Goal: Navigation & Orientation: Find specific page/section

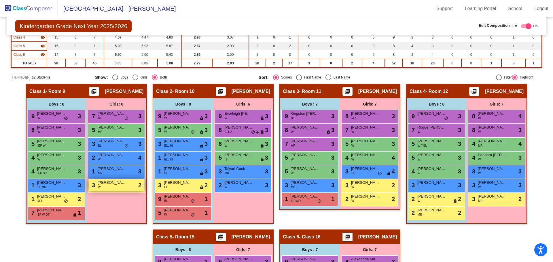
scroll to position [92, 0]
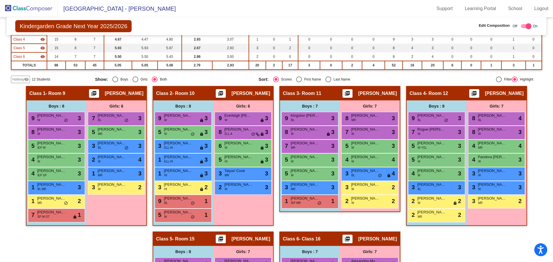
click at [37, 10] on img at bounding box center [29, 8] width 58 height 17
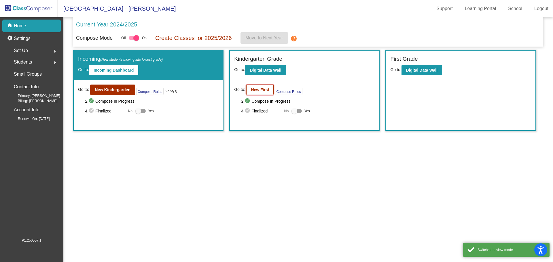
click at [256, 89] on b "New First" at bounding box center [260, 90] width 18 height 5
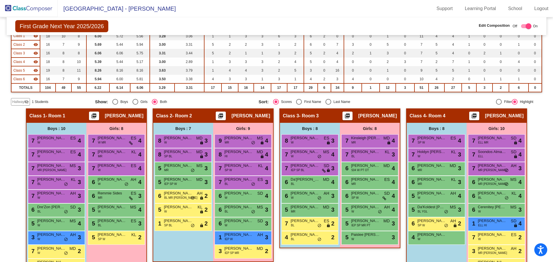
scroll to position [115, 0]
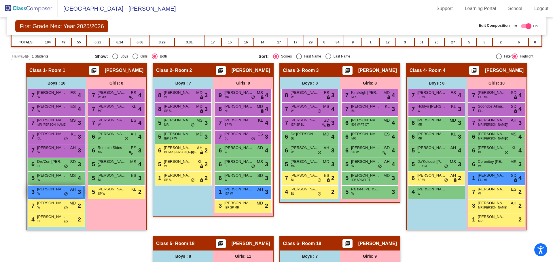
click at [52, 191] on span "[PERSON_NAME]" at bounding box center [51, 190] width 29 height 6
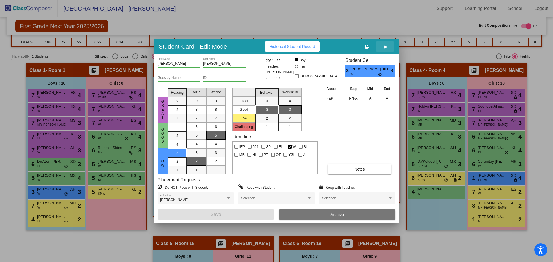
click at [386, 46] on icon "button" at bounding box center [385, 47] width 3 height 4
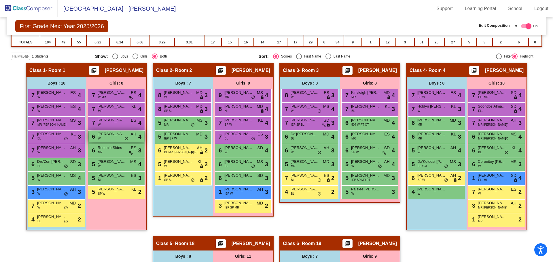
click at [103, 135] on span "[PERSON_NAME]" at bounding box center [112, 134] width 29 height 6
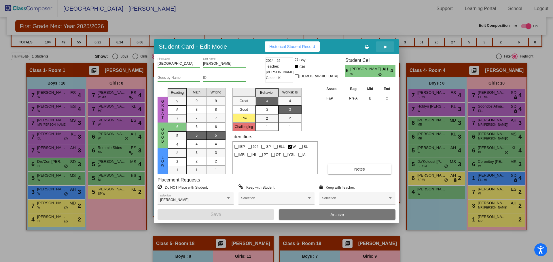
click at [385, 46] on icon "button" at bounding box center [385, 47] width 3 height 4
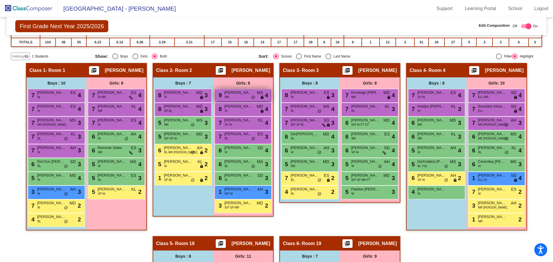
click at [234, 95] on span "[PERSON_NAME]" at bounding box center [238, 93] width 29 height 6
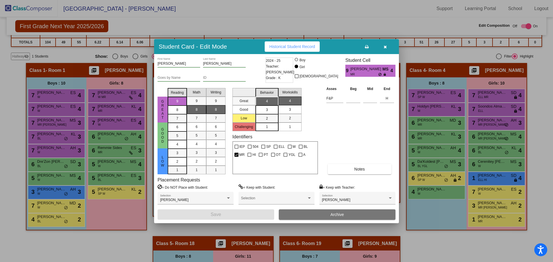
click at [384, 48] on icon "button" at bounding box center [385, 47] width 3 height 4
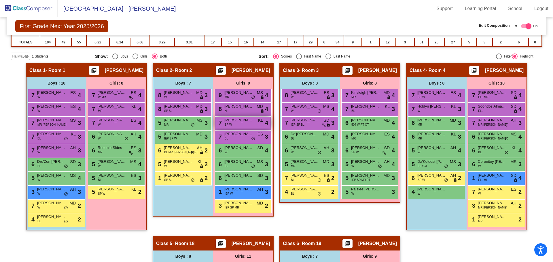
click at [239, 128] on div "7 [PERSON_NAME] SP W KL lock do_not_disturb_alt 4" at bounding box center [242, 123] width 55 height 12
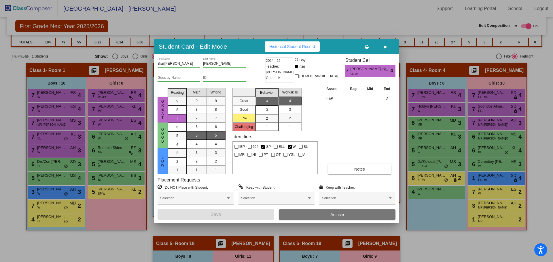
click at [386, 46] on icon "button" at bounding box center [385, 47] width 3 height 4
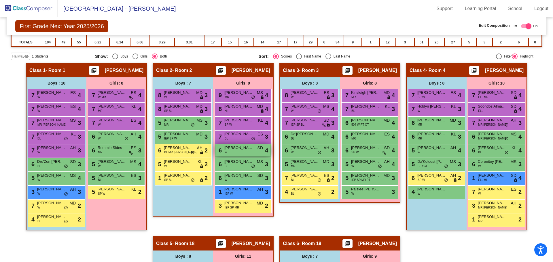
click at [240, 152] on div "6 [PERSON_NAME] W SD lock do_not_disturb_alt 4" at bounding box center [242, 151] width 55 height 12
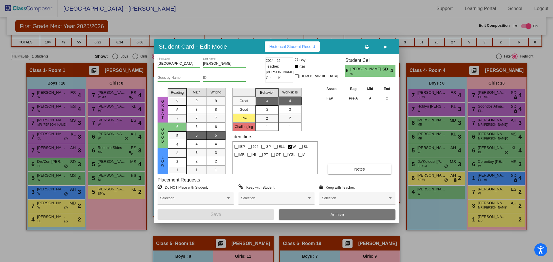
click at [382, 47] on button "button" at bounding box center [385, 46] width 18 height 10
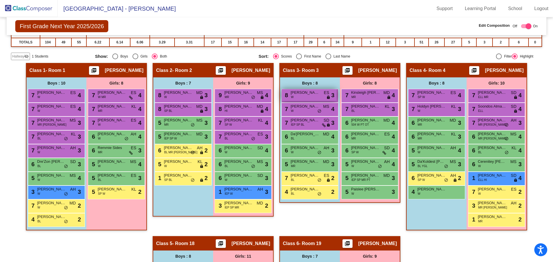
click at [320, 95] on div "8 [PERSON_NAME] W ES lock do_not_disturb_alt 3" at bounding box center [309, 95] width 55 height 12
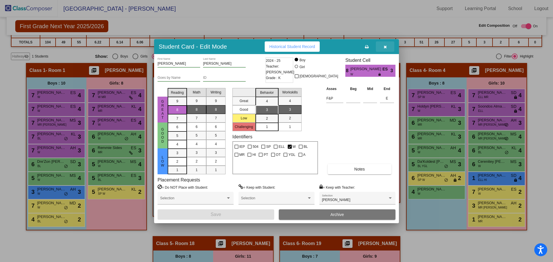
click at [388, 43] on button "button" at bounding box center [385, 46] width 18 height 10
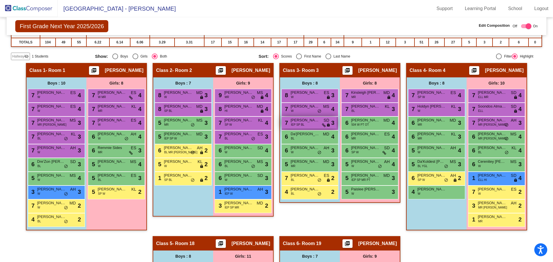
click at [298, 122] on span "[PERSON_NAME]" at bounding box center [305, 121] width 29 height 6
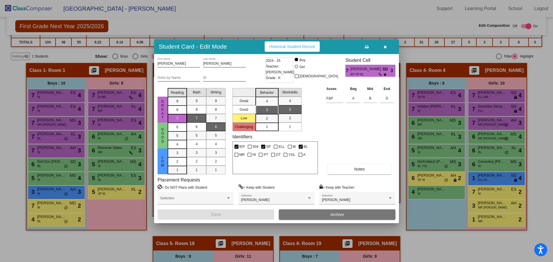
click at [391, 46] on button "button" at bounding box center [385, 46] width 18 height 10
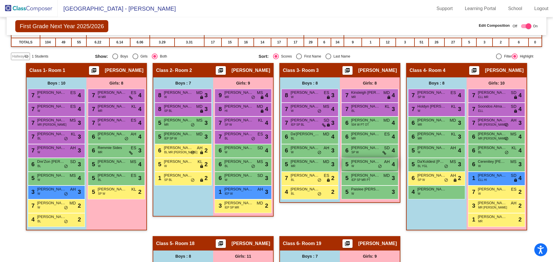
click at [354, 167] on div "5 [PERSON_NAME] W AH lock do_not_disturb_alt 4" at bounding box center [369, 164] width 55 height 12
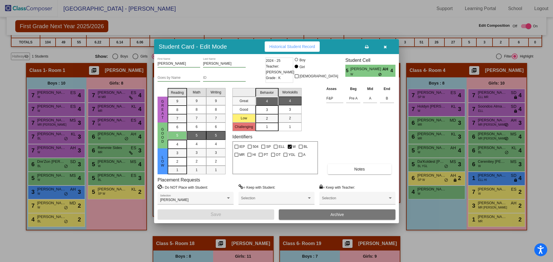
click at [389, 43] on button "button" at bounding box center [385, 46] width 18 height 10
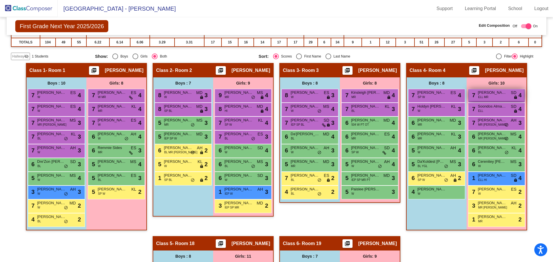
click at [494, 96] on div "7 [PERSON_NAME] ELL MR SD lock do_not_disturb_alt 4" at bounding box center [496, 95] width 55 height 12
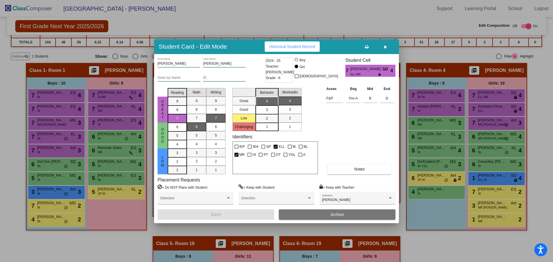
click at [387, 45] on button "button" at bounding box center [385, 46] width 18 height 10
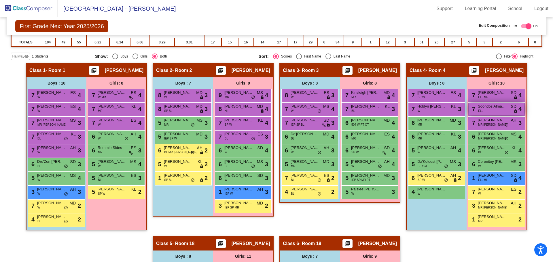
click at [479, 110] on span "ELL" at bounding box center [480, 111] width 5 height 4
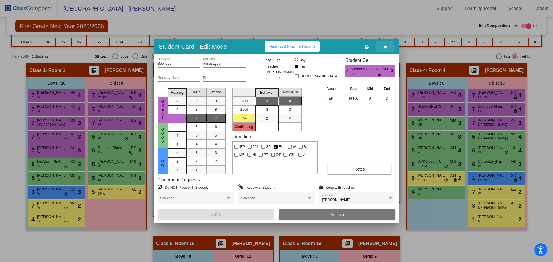
click at [392, 48] on button "button" at bounding box center [385, 46] width 18 height 10
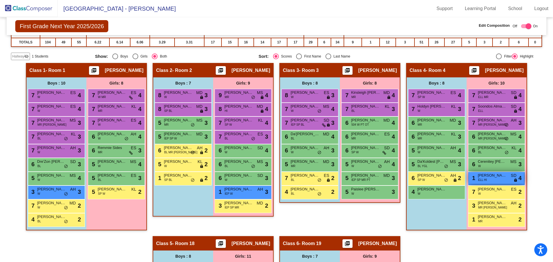
click at [492, 179] on div "1 [PERSON_NAME] ELL HI SD lock do_not_disturb_alt 4" at bounding box center [496, 178] width 55 height 12
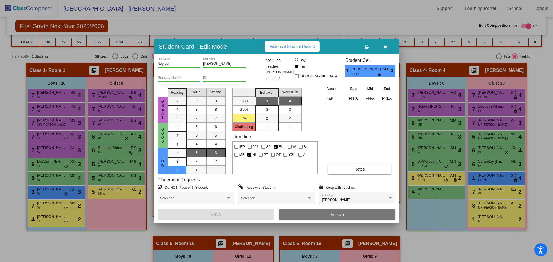
click at [385, 49] on button "button" at bounding box center [385, 46] width 18 height 10
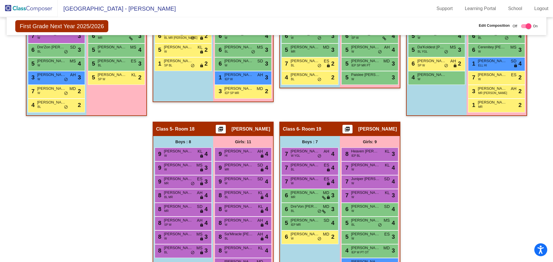
scroll to position [230, 0]
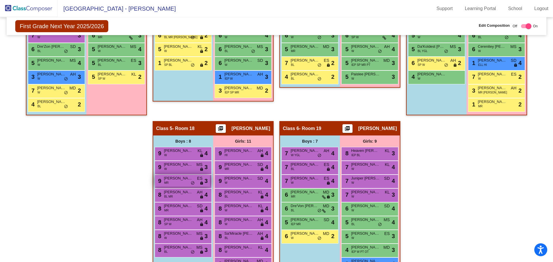
click at [181, 181] on span "[PERSON_NAME]" at bounding box center [178, 179] width 29 height 6
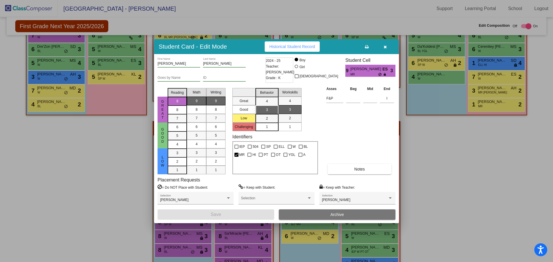
click at [385, 48] on icon "button" at bounding box center [385, 47] width 3 height 4
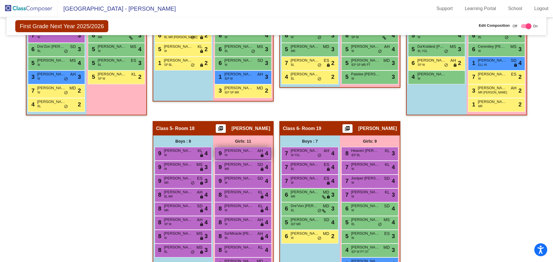
click at [243, 152] on span "[PERSON_NAME] [PERSON_NAME]" at bounding box center [238, 151] width 29 height 6
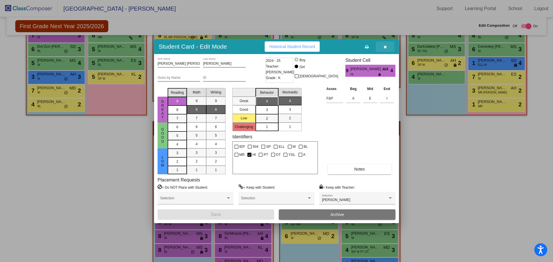
click at [387, 46] on button "button" at bounding box center [385, 46] width 18 height 10
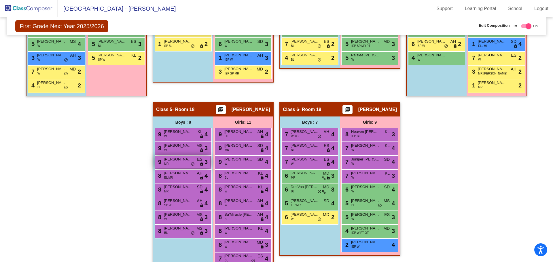
scroll to position [277, 0]
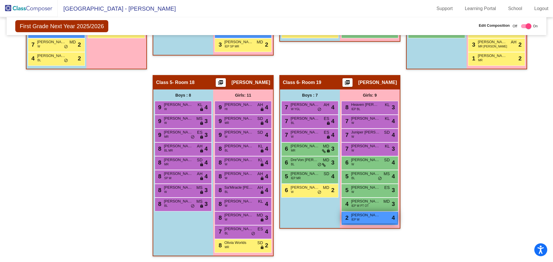
click at [347, 220] on div "2 [PERSON_NAME] IEP W lock do_not_disturb_alt 4" at bounding box center [369, 218] width 55 height 12
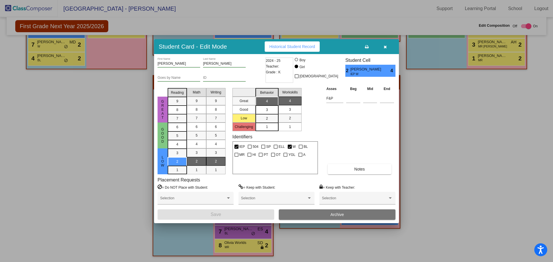
click at [385, 42] on button "button" at bounding box center [385, 46] width 18 height 10
